Goal: Information Seeking & Learning: Understand process/instructions

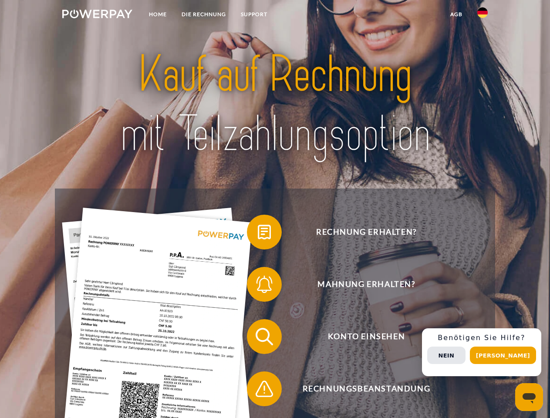
click at [97, 15] on img at bounding box center [97, 14] width 70 height 9
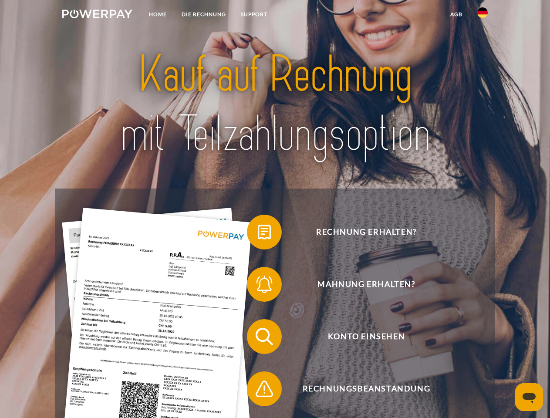
click at [482, 15] on img at bounding box center [482, 12] width 10 height 10
click at [456, 14] on link "agb" at bounding box center [456, 15] width 27 height 16
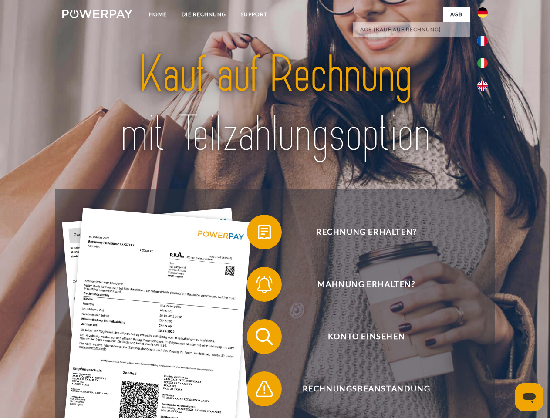
click at [258, 234] on span at bounding box center [251, 232] width 44 height 44
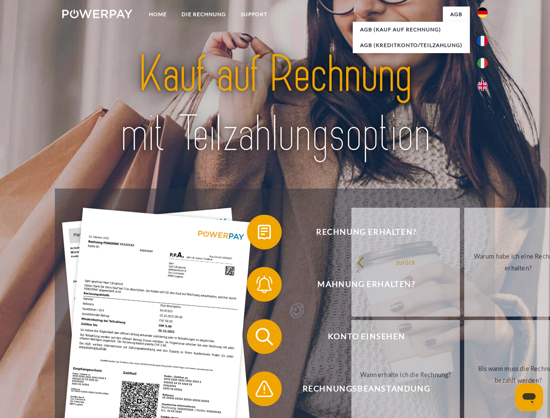
click at [258, 286] on span at bounding box center [251, 284] width 44 height 44
click at [464, 338] on link "Bis wann muss die Rechnung bezahlt werden?" at bounding box center [518, 374] width 108 height 109
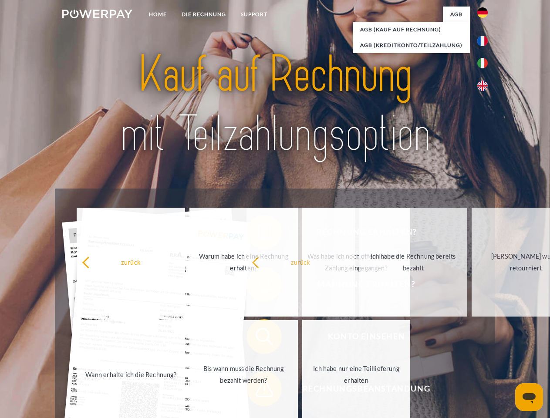
click at [258, 390] on span at bounding box center [251, 389] width 44 height 44
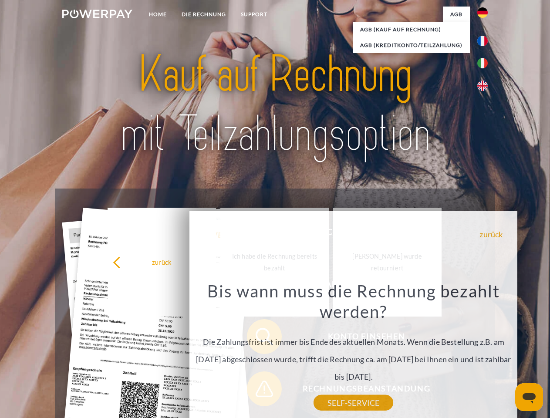
click at [484, 352] on div "Rechnung erhalten? Mahnung erhalten? Konto einsehen" at bounding box center [275, 362] width 440 height 348
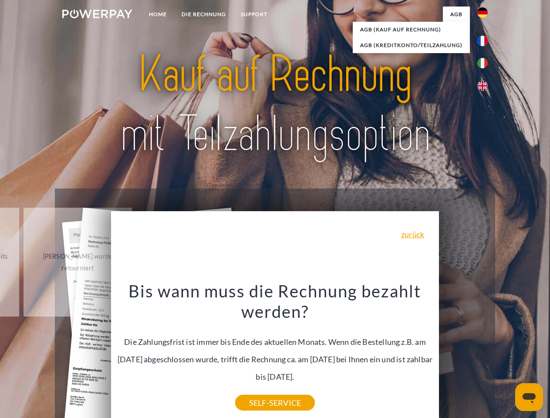
click at [463, 354] on span "Konto einsehen" at bounding box center [365, 336] width 213 height 35
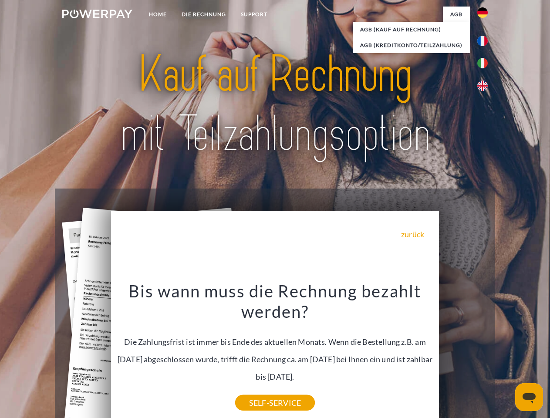
click at [506, 355] on header "Home DIE RECHNUNG SUPPORT" at bounding box center [275, 300] width 550 height 601
